Goal: Task Accomplishment & Management: Use online tool/utility

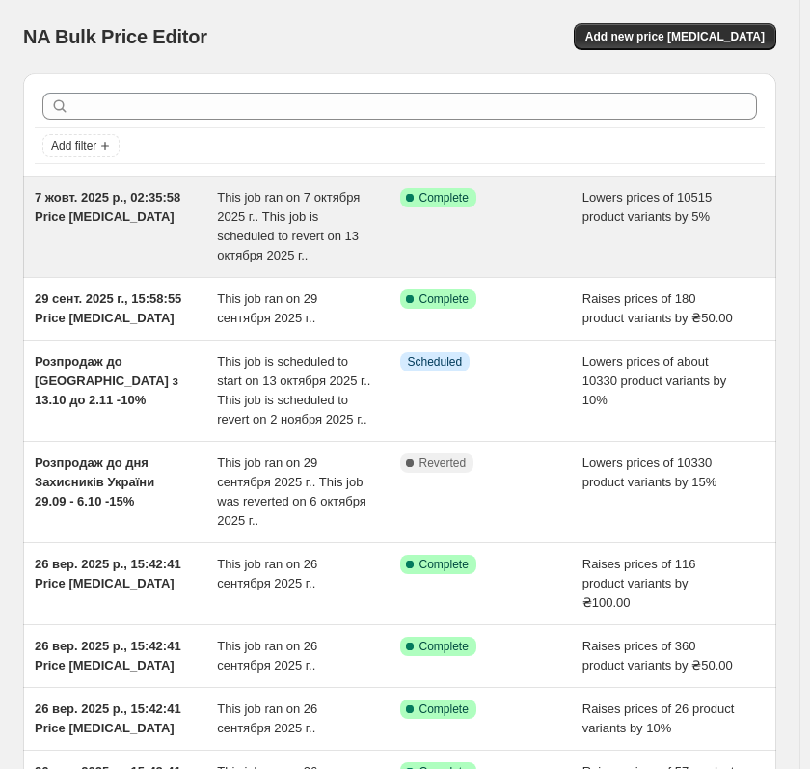
click at [156, 198] on span "7 жовт. 2025 р., 02:35:58 Price [MEDICAL_DATA]" at bounding box center [108, 207] width 146 height 34
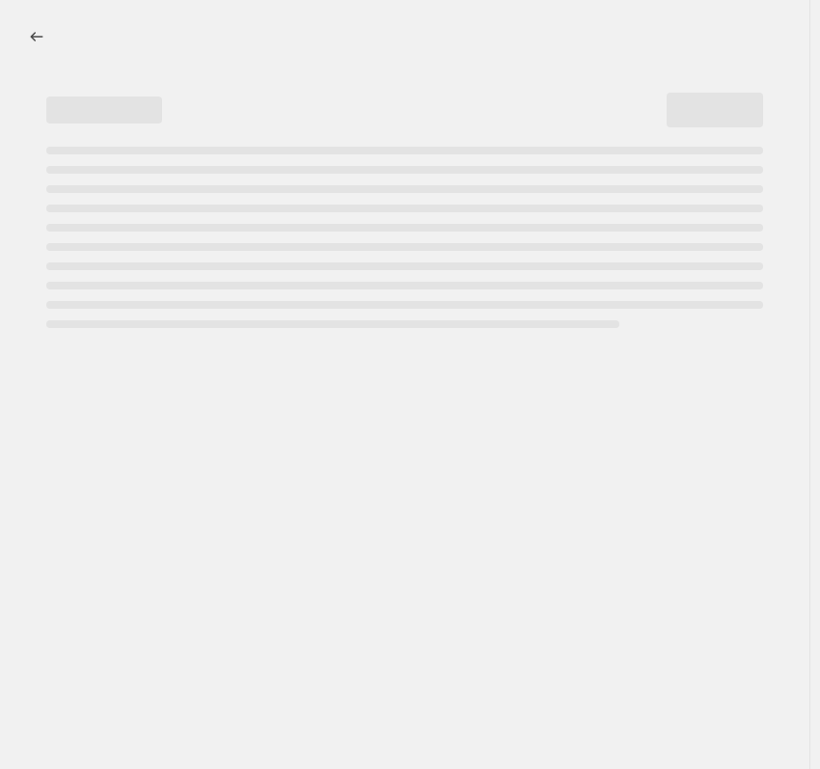
select select "percentage"
